Goal: Task Accomplishment & Management: Use online tool/utility

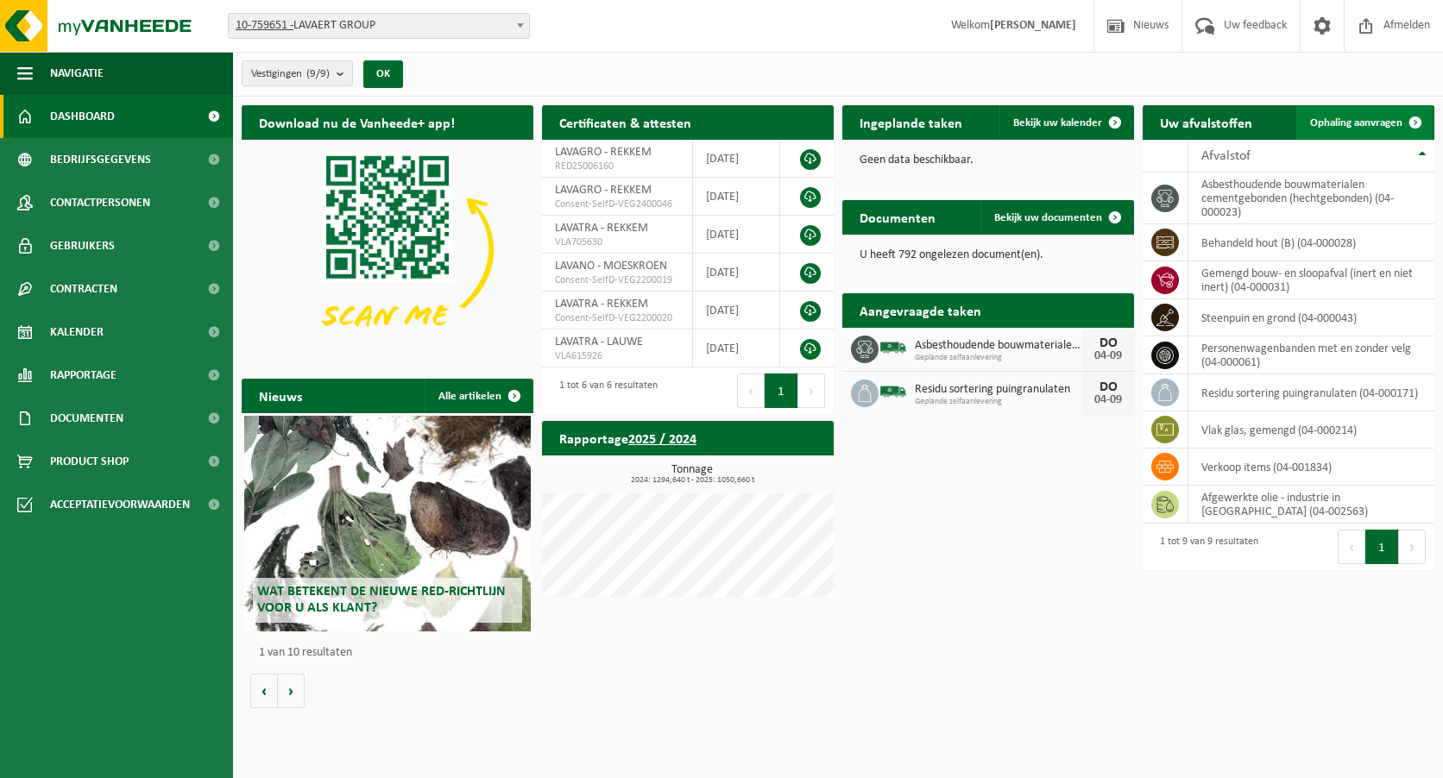
click at [1373, 130] on link "Ophaling aanvragen" at bounding box center [1364, 122] width 136 height 35
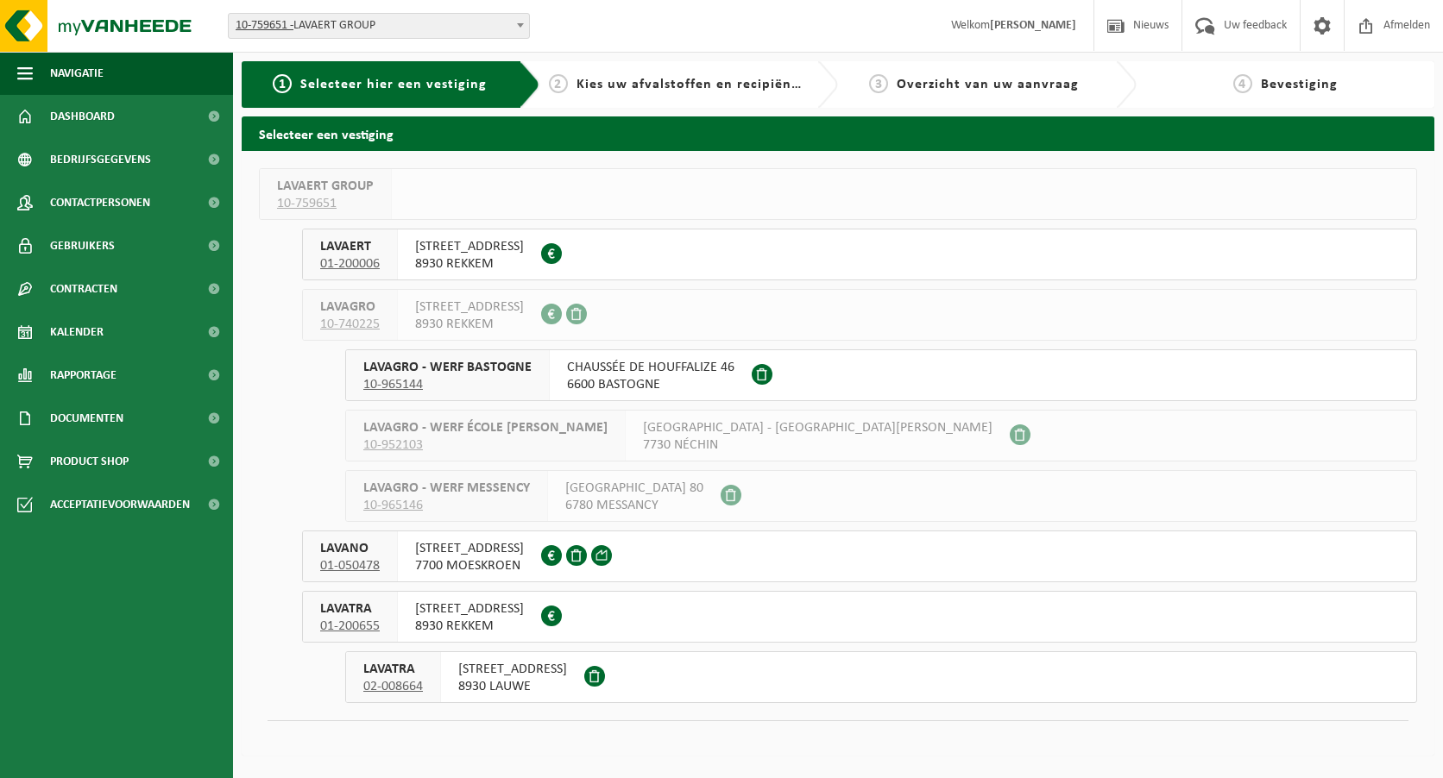
click at [550, 684] on span "8930 LAUWE" at bounding box center [512, 686] width 109 height 17
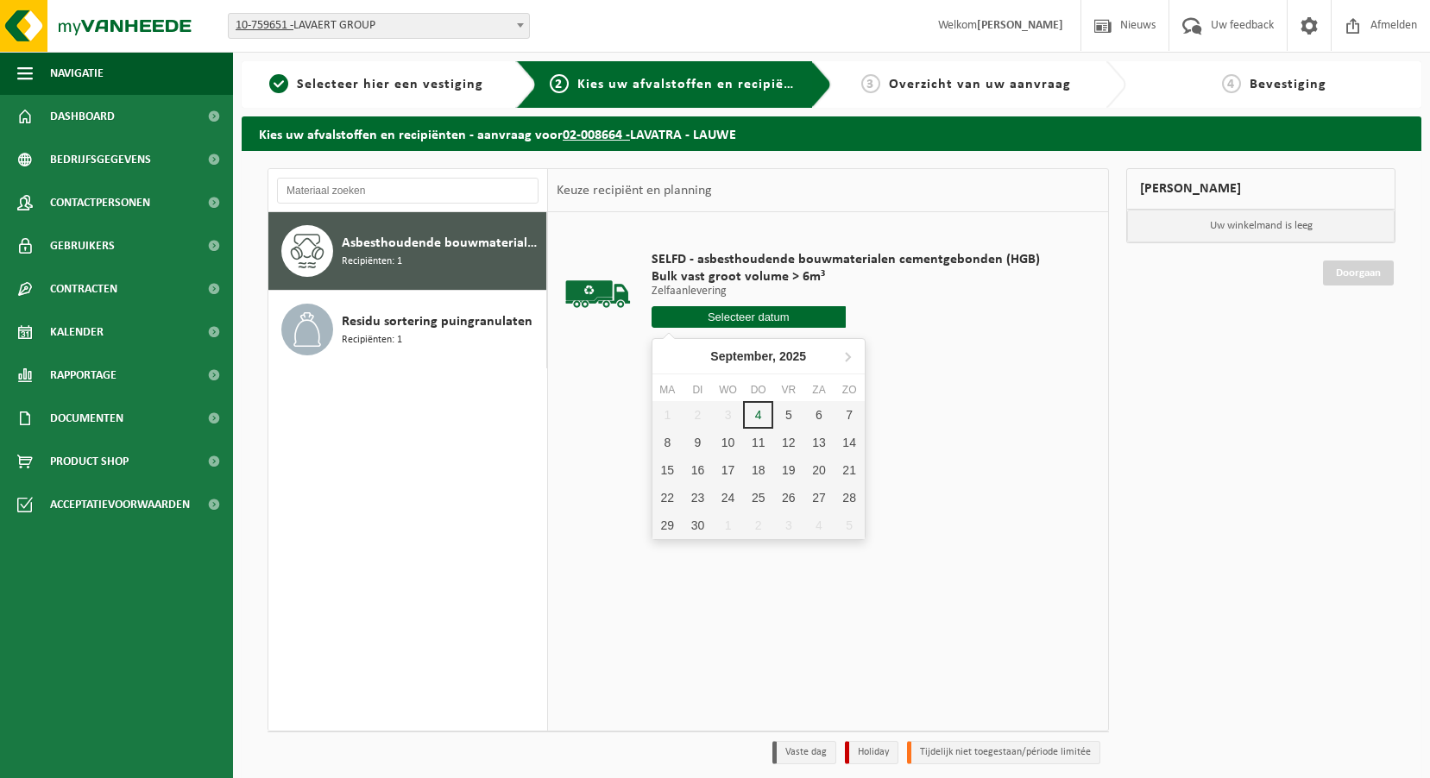
click at [738, 316] on input "text" at bounding box center [749, 317] width 194 height 22
click at [788, 413] on div "5" at bounding box center [788, 415] width 30 height 28
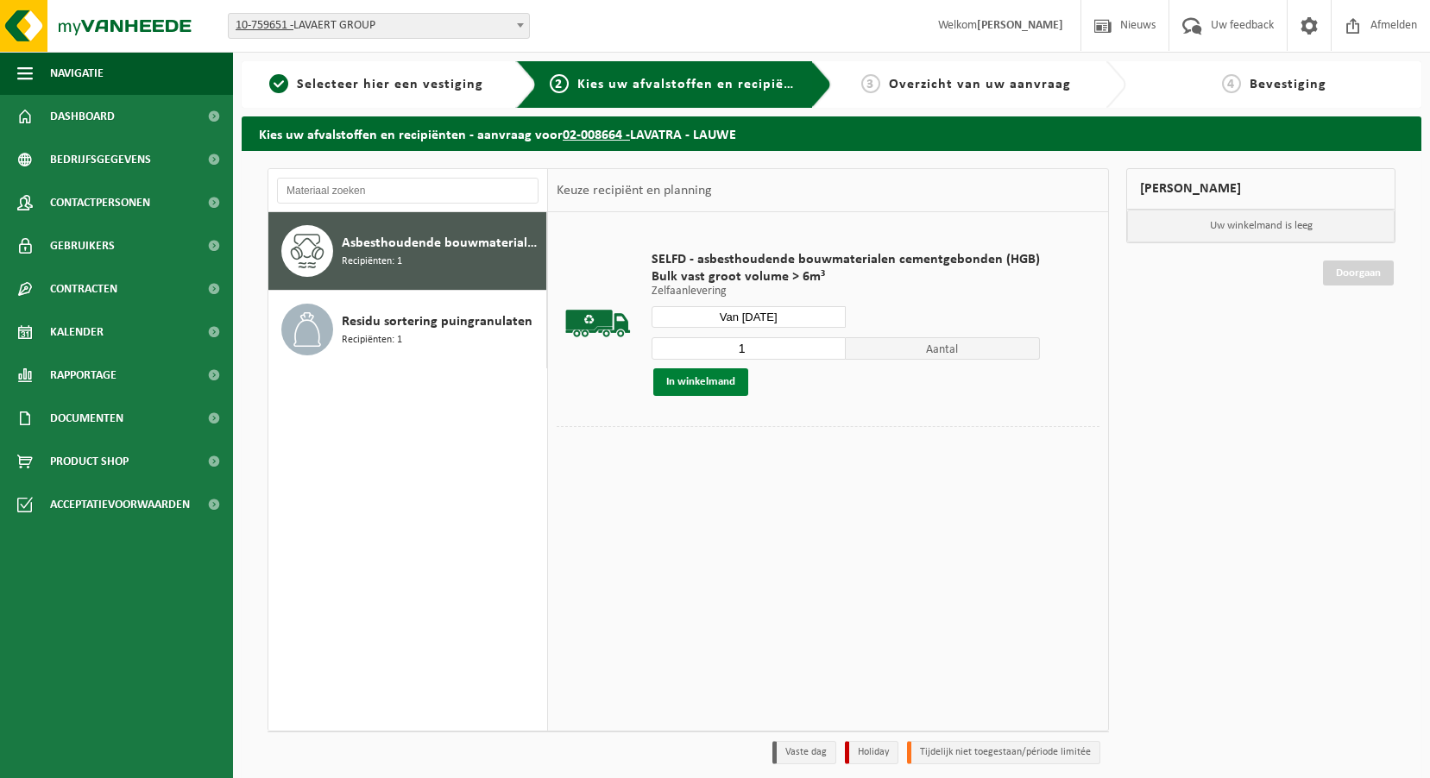
click at [728, 379] on button "In winkelmand" at bounding box center [700, 383] width 95 height 28
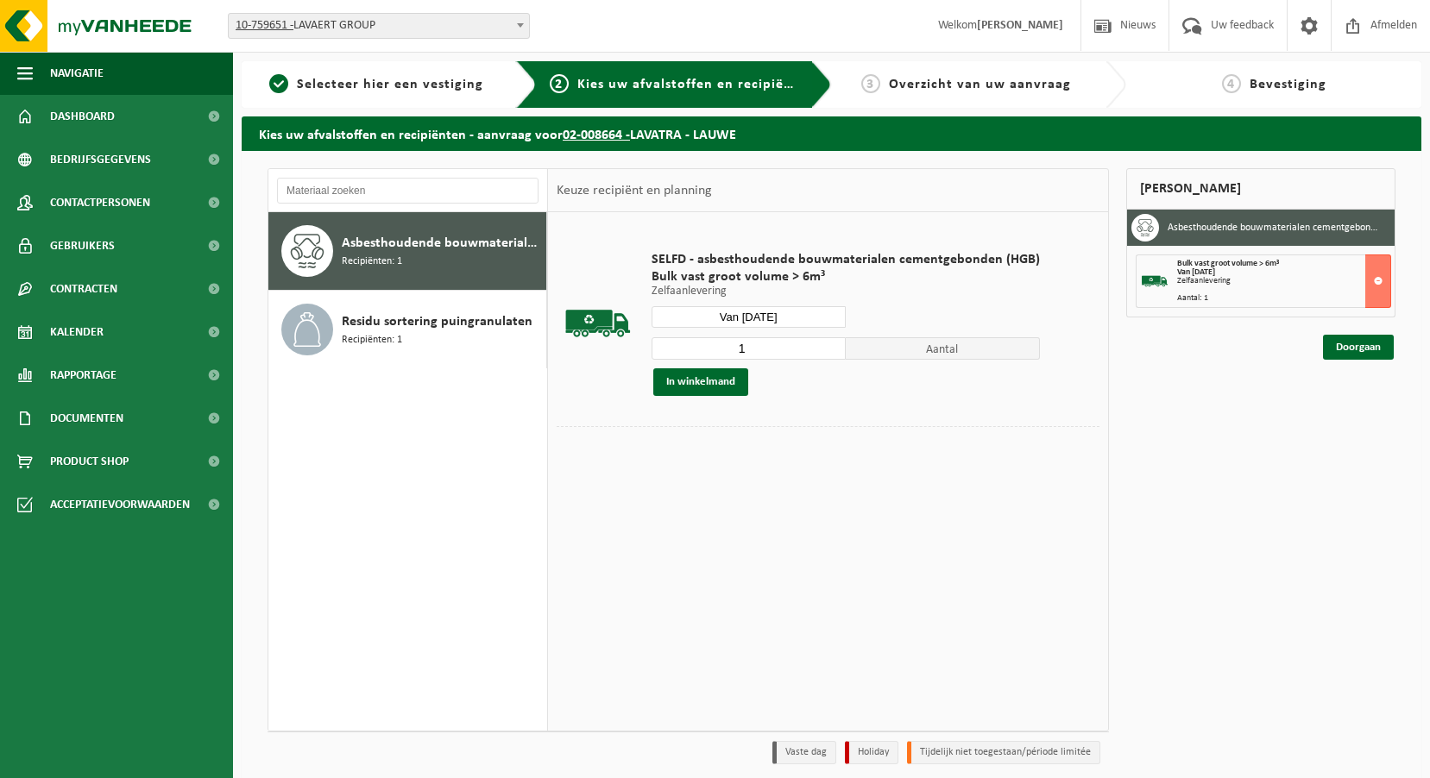
click at [790, 310] on input "Van [DATE]" at bounding box center [749, 317] width 194 height 22
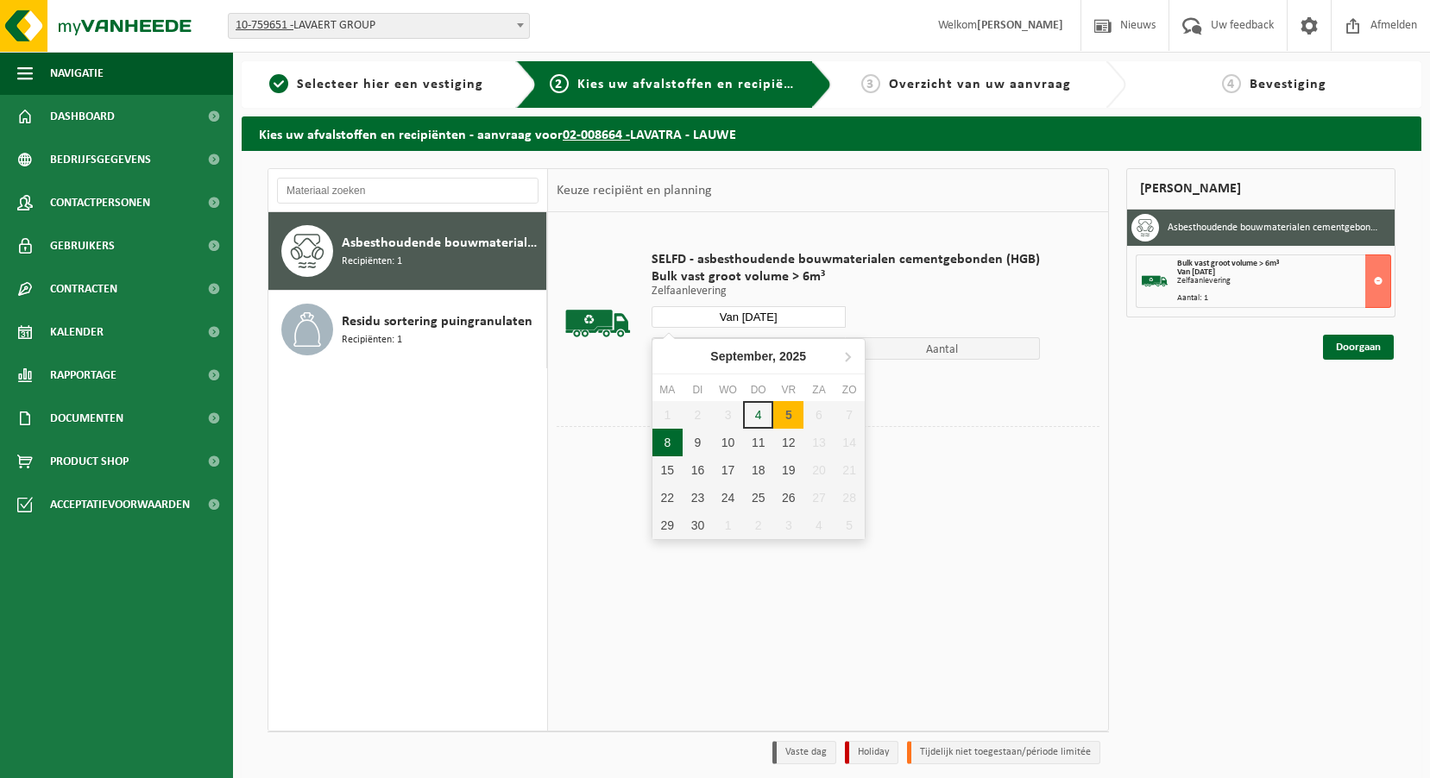
click at [666, 441] on div "8" at bounding box center [667, 443] width 30 height 28
type input "Van [DATE]"
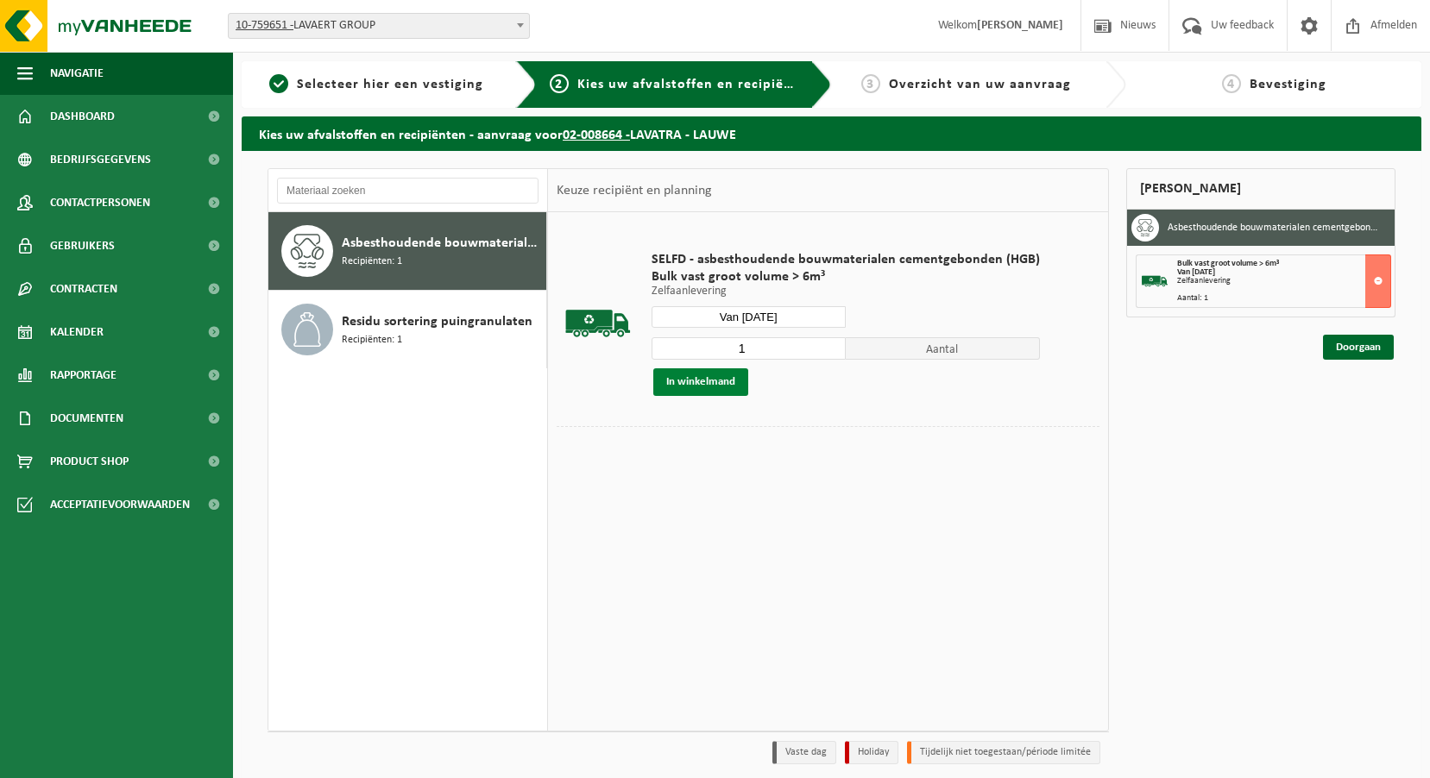
click at [722, 386] on button "In winkelmand" at bounding box center [700, 383] width 95 height 28
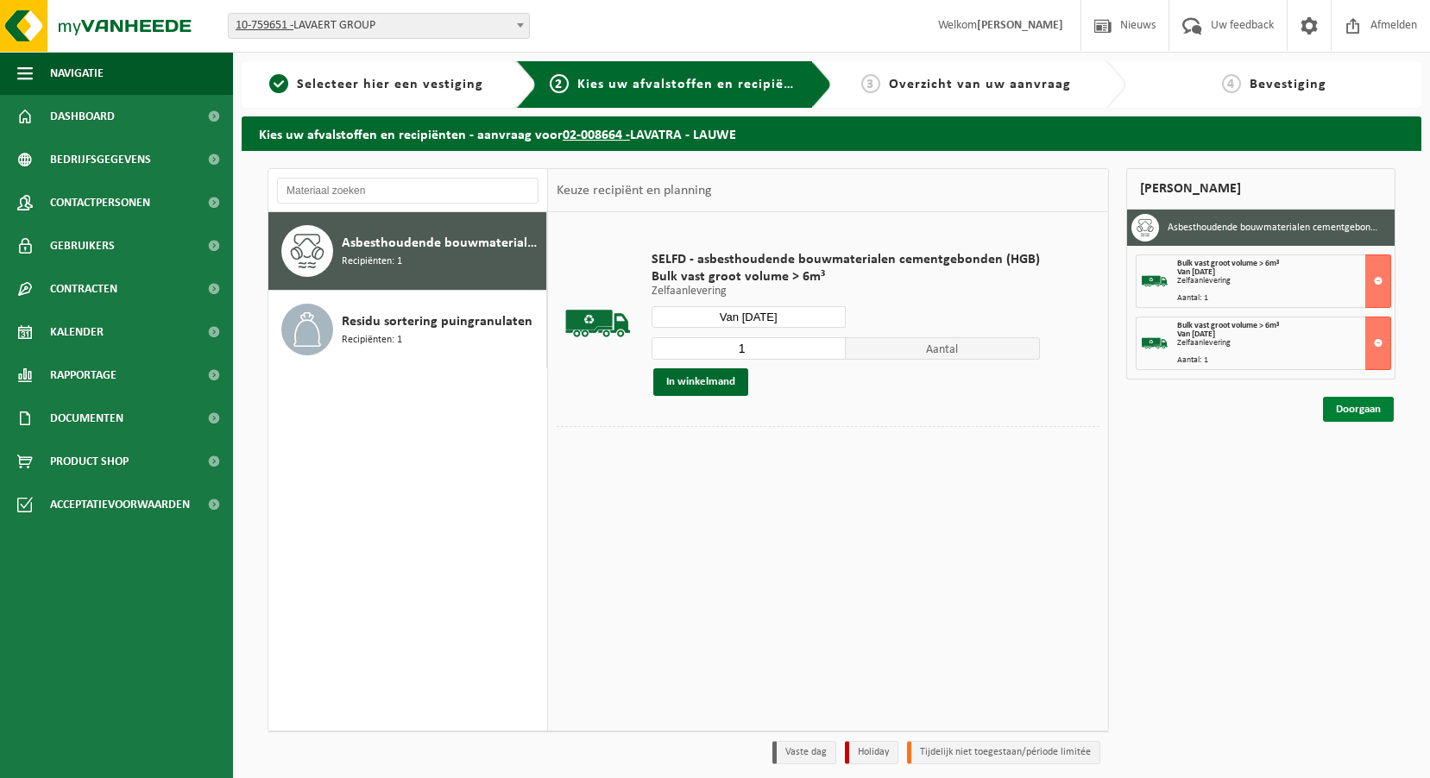
click at [1352, 401] on link "Doorgaan" at bounding box center [1358, 409] width 71 height 25
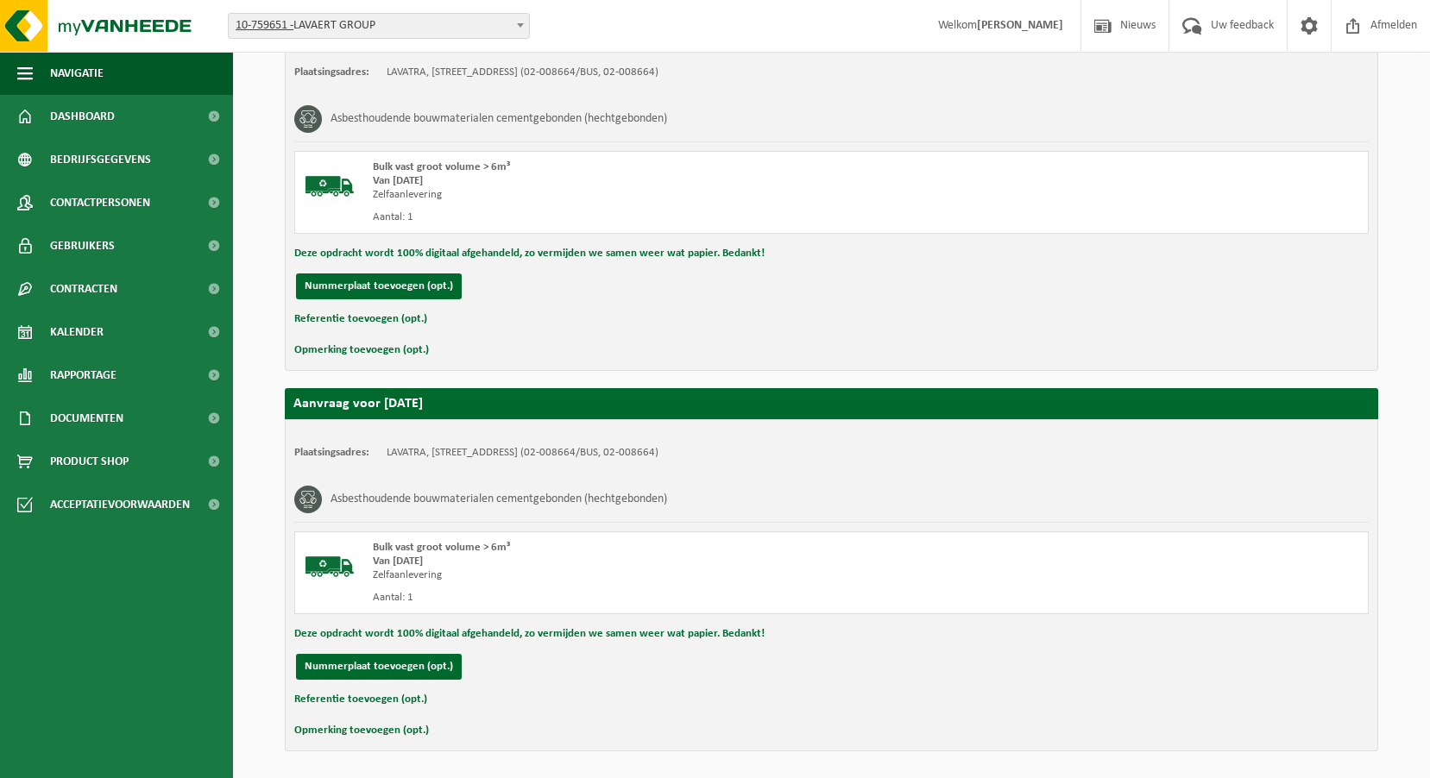
scroll to position [431, 0]
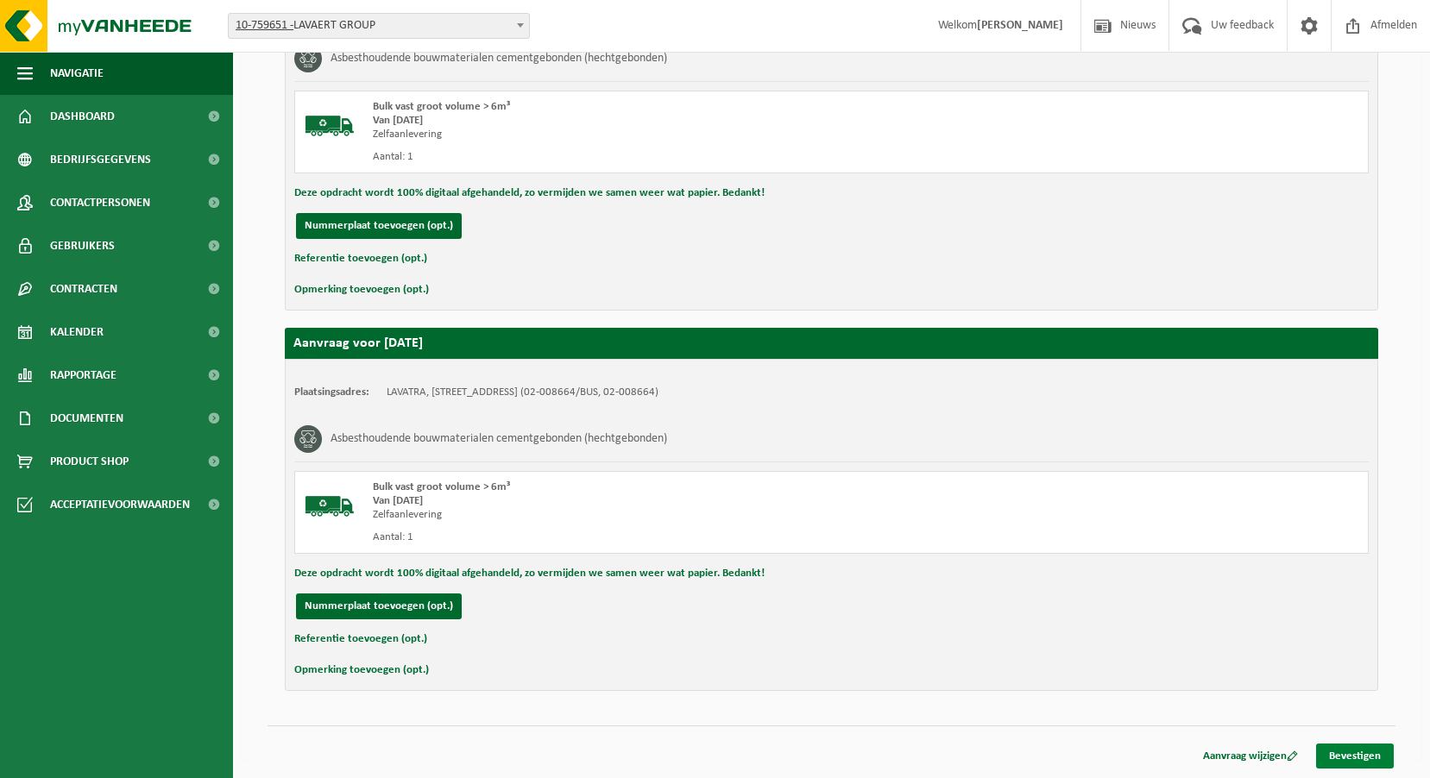
click at [1355, 747] on link "Bevestigen" at bounding box center [1355, 756] width 78 height 25
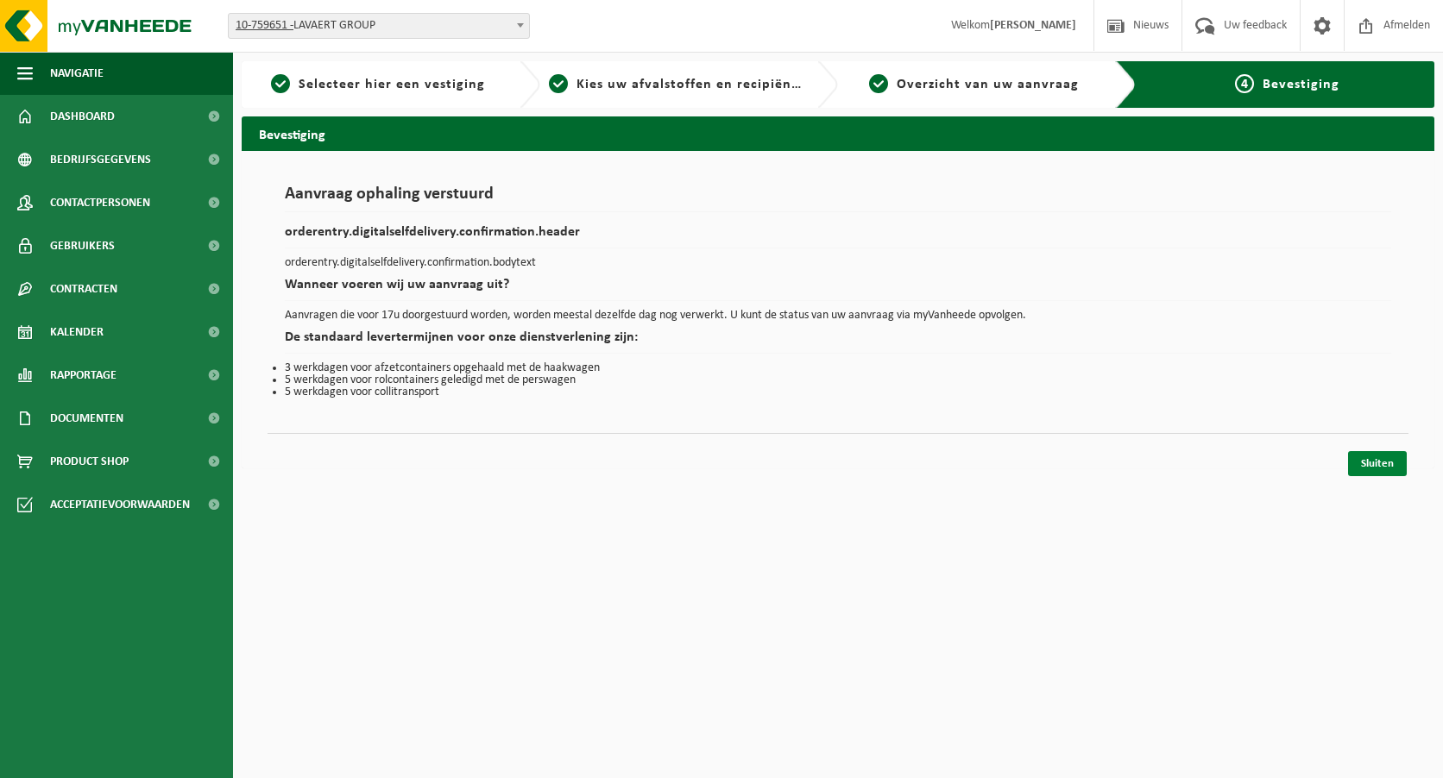
click at [1387, 466] on link "Sluiten" at bounding box center [1377, 463] width 59 height 25
